Goal: Task Accomplishment & Management: Use online tool/utility

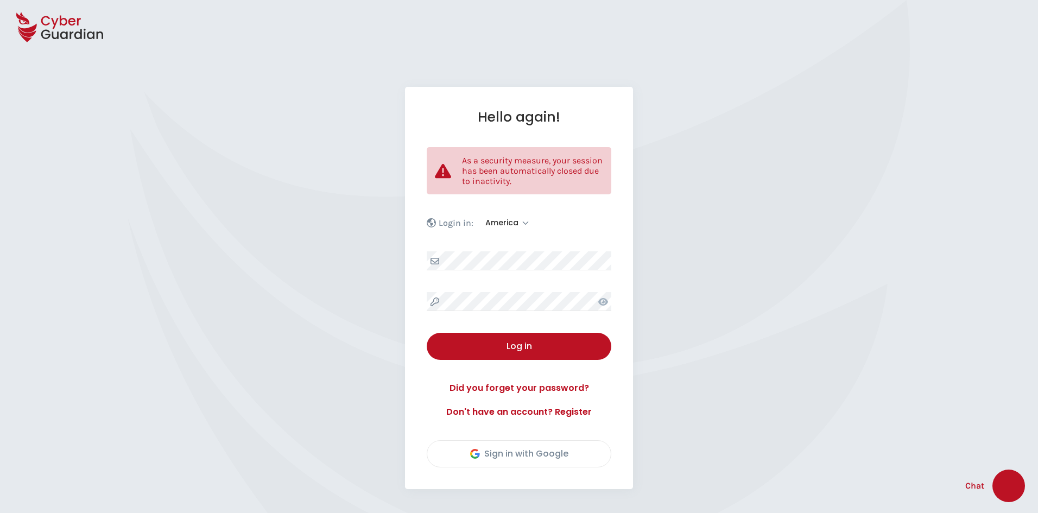
select select "America"
select select "English"
click at [550, 345] on div "Log in" at bounding box center [519, 346] width 168 height 13
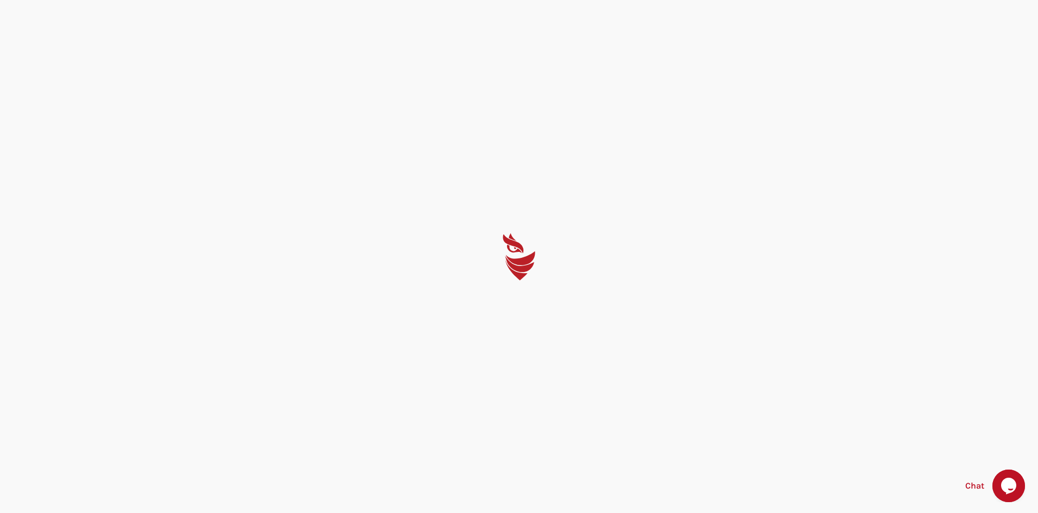
select select "English"
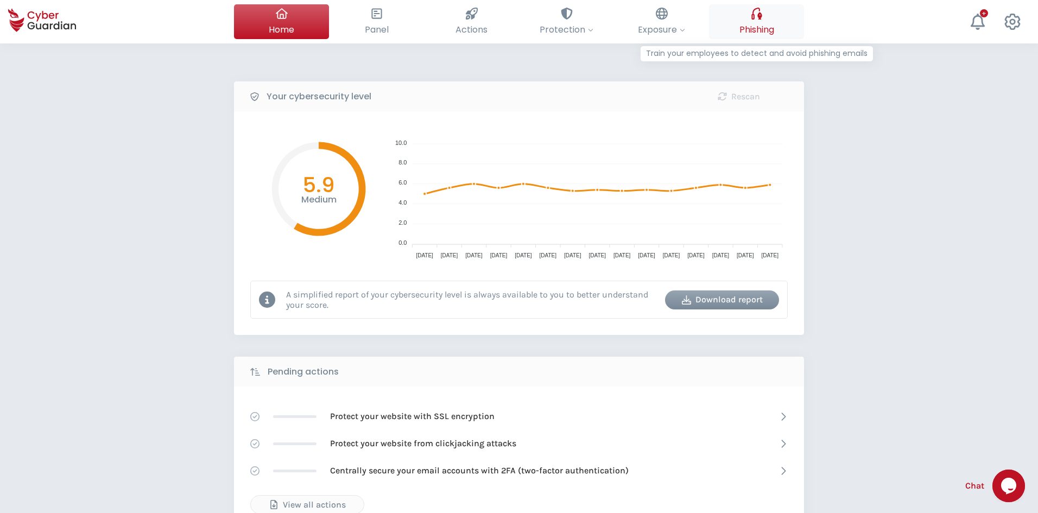
click at [753, 26] on span "Phishing" at bounding box center [757, 30] width 35 height 14
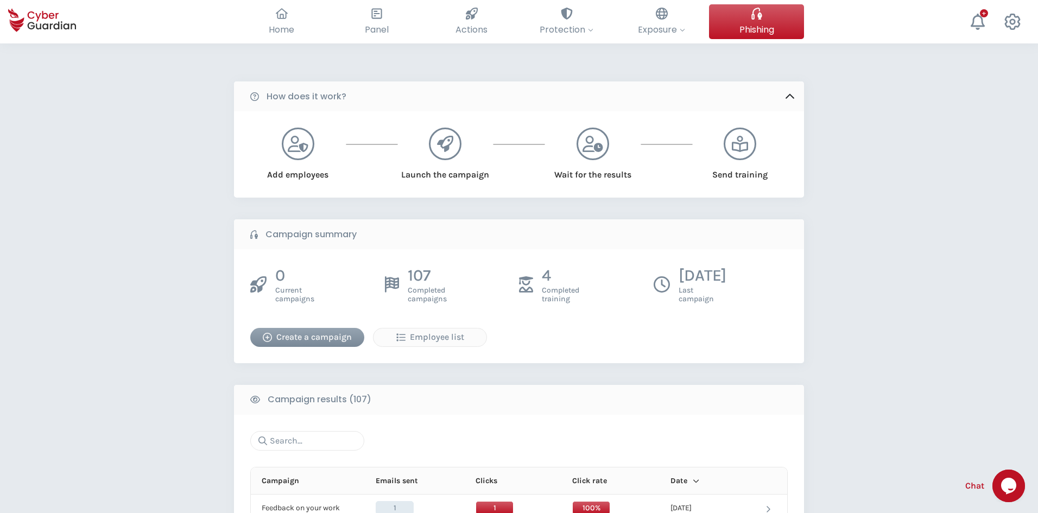
click at [340, 336] on div "Create a campaign" at bounding box center [307, 337] width 98 height 13
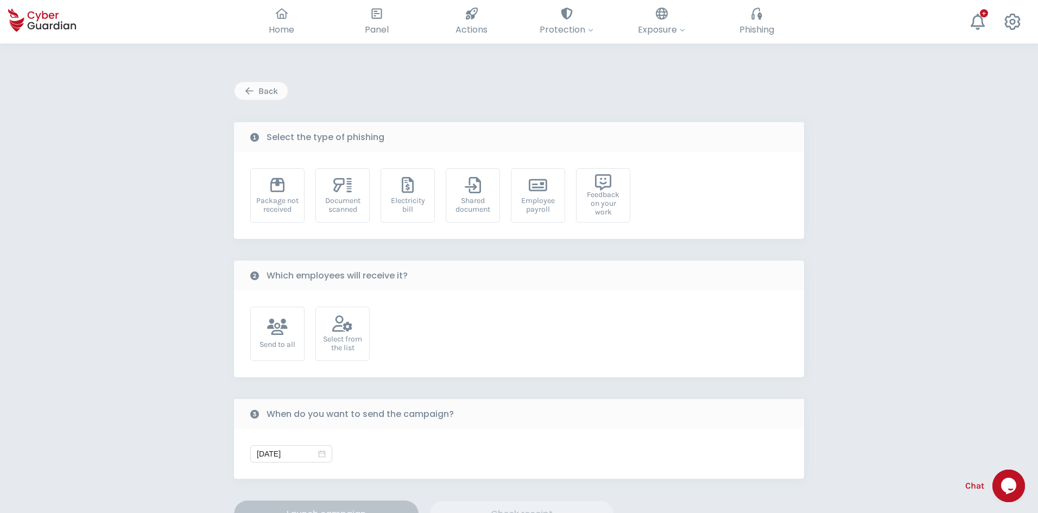
click at [269, 104] on div "Back Select the type of phishing Package not received Document scanned Electric…" at bounding box center [519, 315] width 570 height 468
click at [263, 98] on button "Back" at bounding box center [261, 90] width 54 height 19
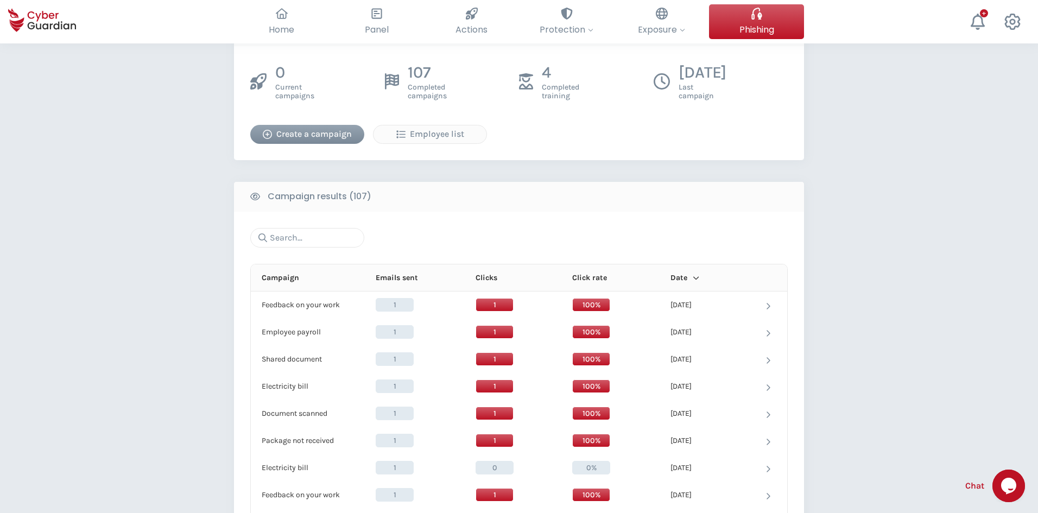
scroll to position [217, 0]
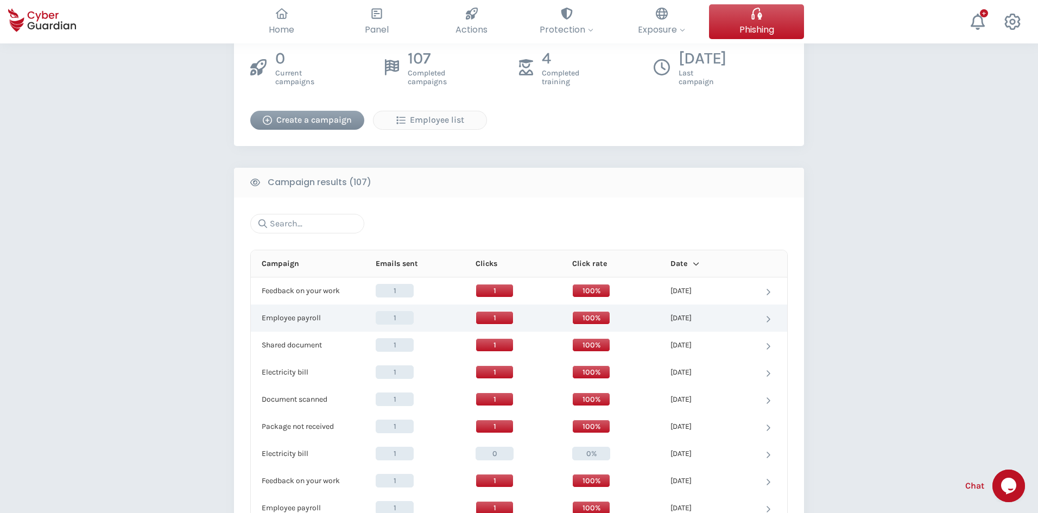
click at [295, 307] on td "Employee payroll Employee payroll" at bounding box center [305, 318] width 109 height 27
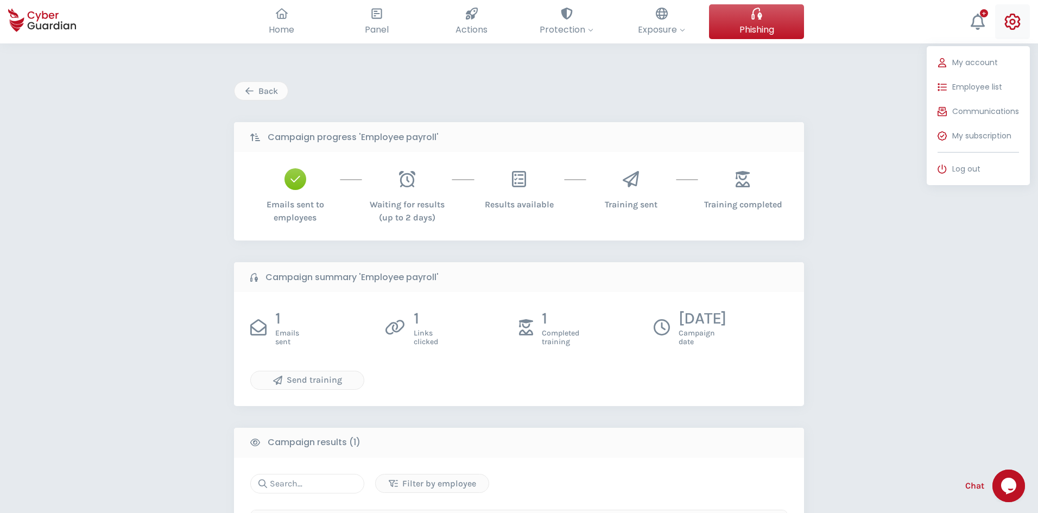
click at [1006, 22] on icon at bounding box center [1013, 22] width 16 height 16
click at [971, 167] on span "Log out" at bounding box center [966, 168] width 28 height 11
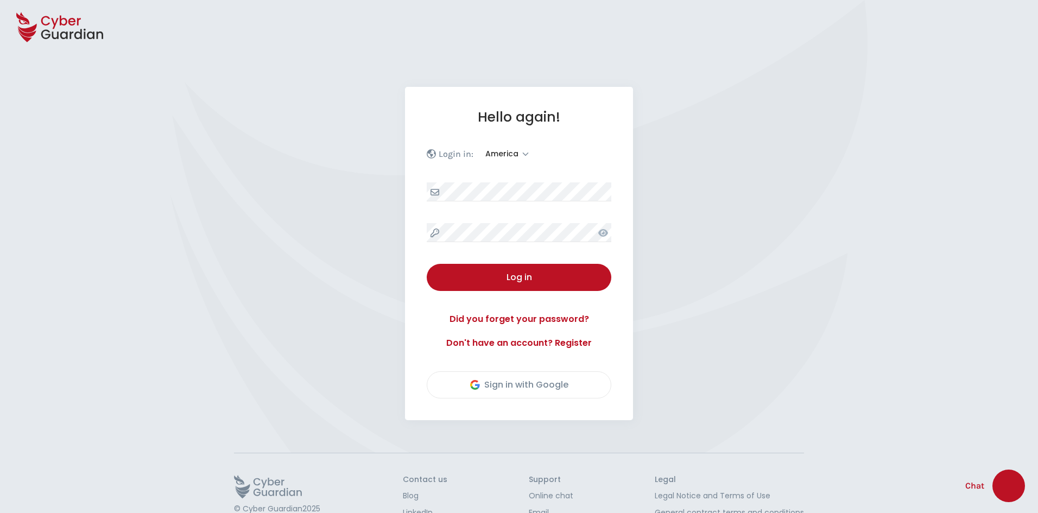
select select "America"
select select "English"
